Goal: Find contact information: Find contact information

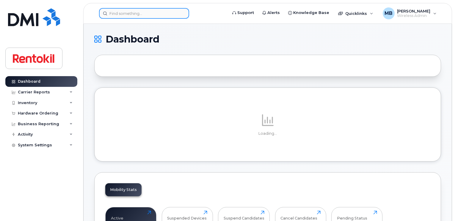
click at [154, 13] on input at bounding box center [144, 13] width 90 height 11
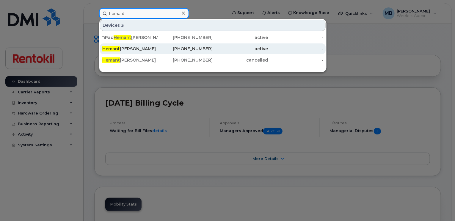
type input "hemant"
click at [139, 47] on div "Hemant Kumar" at bounding box center [129, 49] width 55 height 6
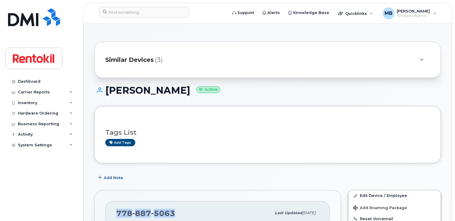
drag, startPoint x: 174, startPoint y: 211, endPoint x: 117, endPoint y: 211, distance: 57.4
click at [117, 211] on div "[PHONE_NUMBER]" at bounding box center [193, 213] width 155 height 12
copy span "[PHONE_NUMBER]"
click at [136, 13] on input at bounding box center [144, 12] width 90 height 11
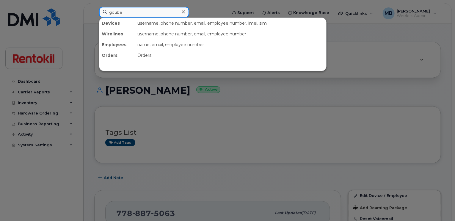
type input "goube"
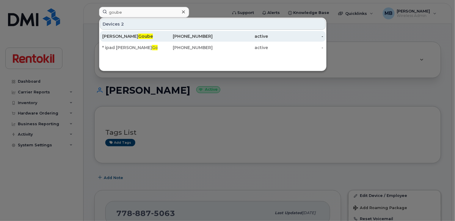
click at [148, 34] on div "[PERSON_NAME]" at bounding box center [129, 36] width 55 height 6
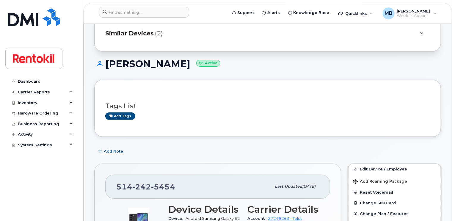
scroll to position [31, 0]
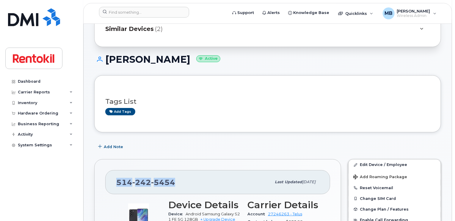
drag, startPoint x: 176, startPoint y: 183, endPoint x: 113, endPoint y: 183, distance: 63.4
click at [113, 183] on div "514 242 5454 Last updated May 08, 2025" at bounding box center [217, 182] width 225 height 24
copy span "514 242 5454"
